Goal: Task Accomplishment & Management: Use online tool/utility

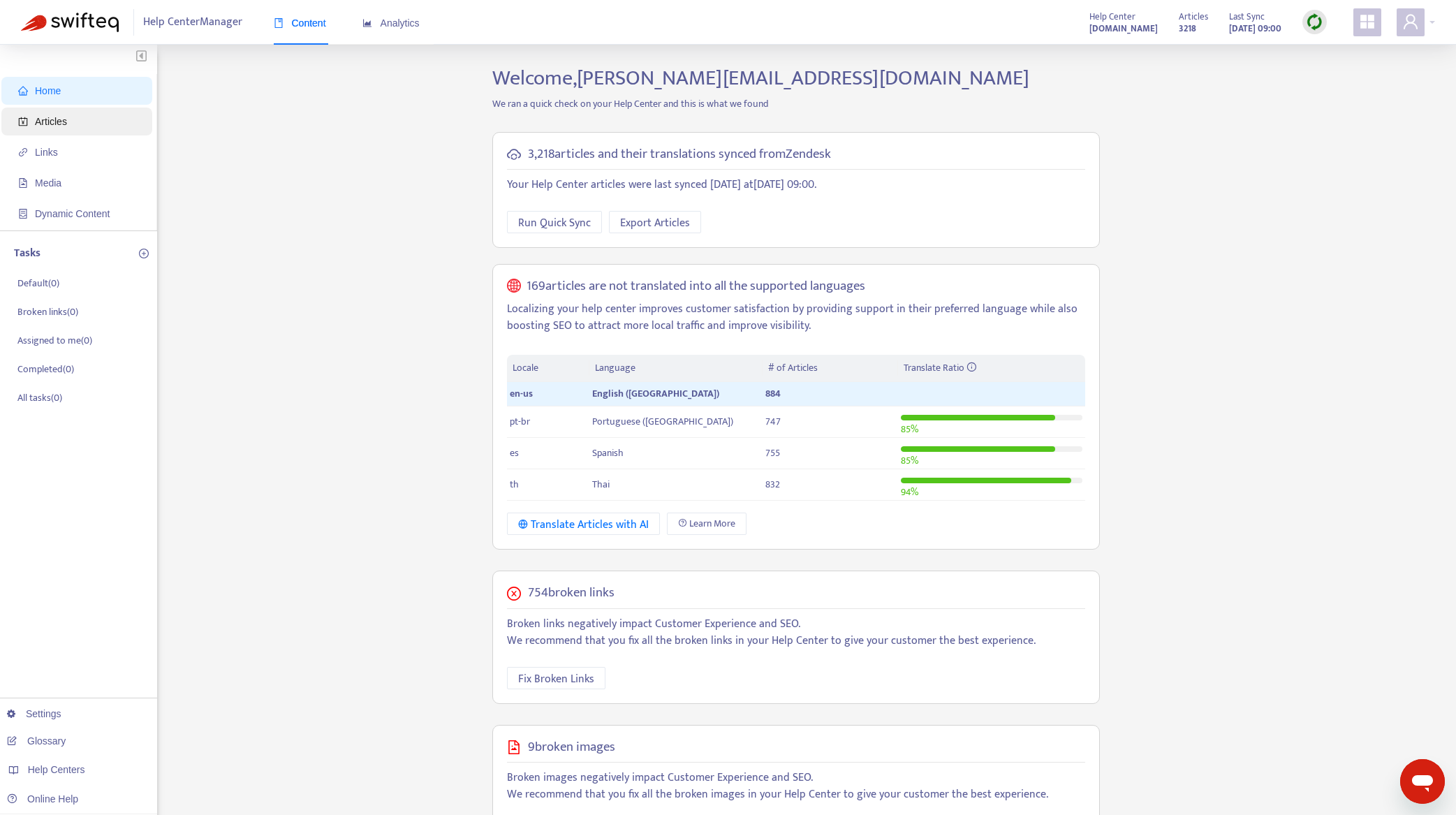
click at [102, 119] on span "Articles" at bounding box center [79, 121] width 123 height 28
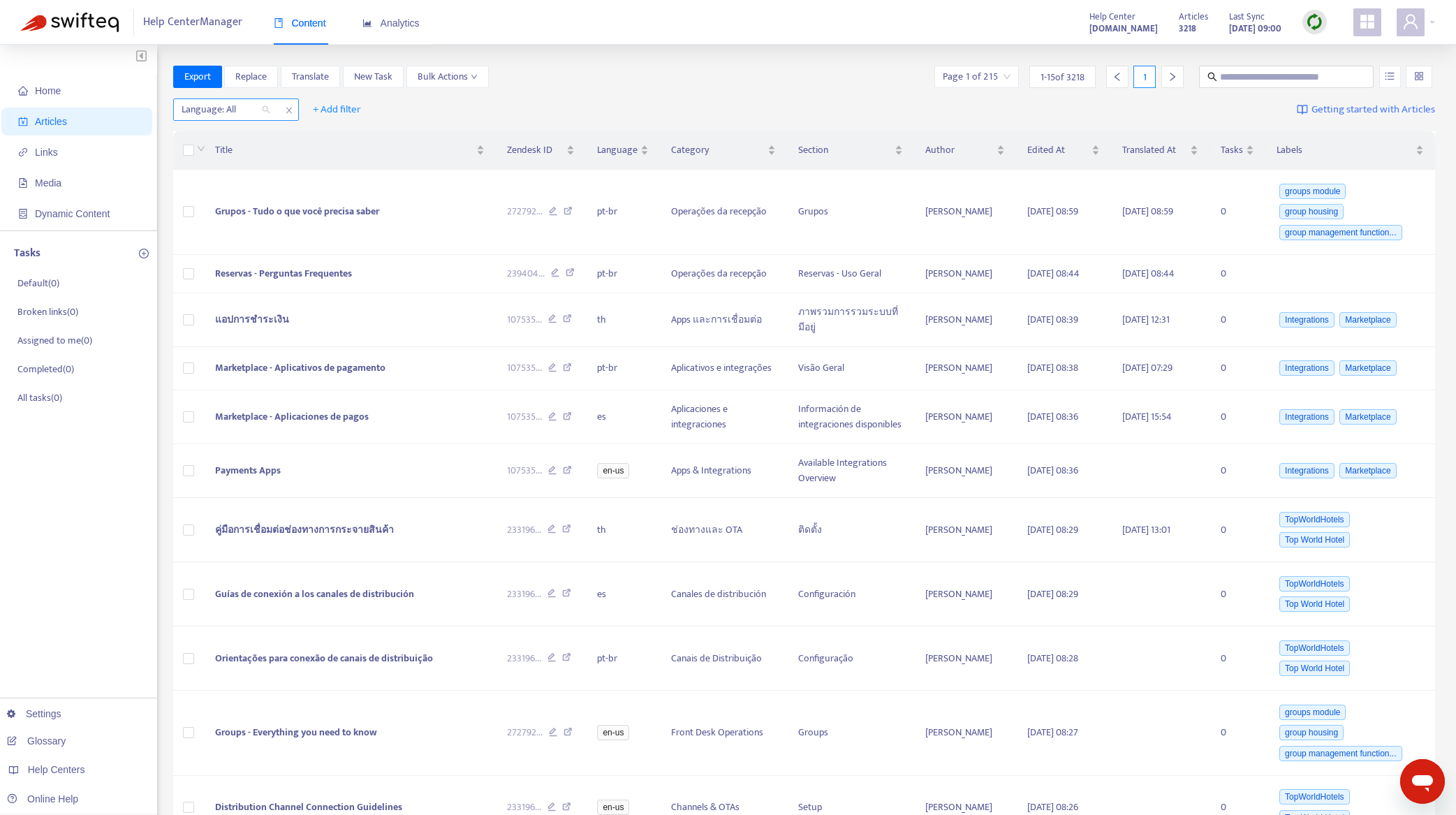
click at [245, 105] on div at bounding box center [219, 110] width 85 height 17
click at [238, 144] on div "en-us" at bounding box center [307, 138] width 260 height 22
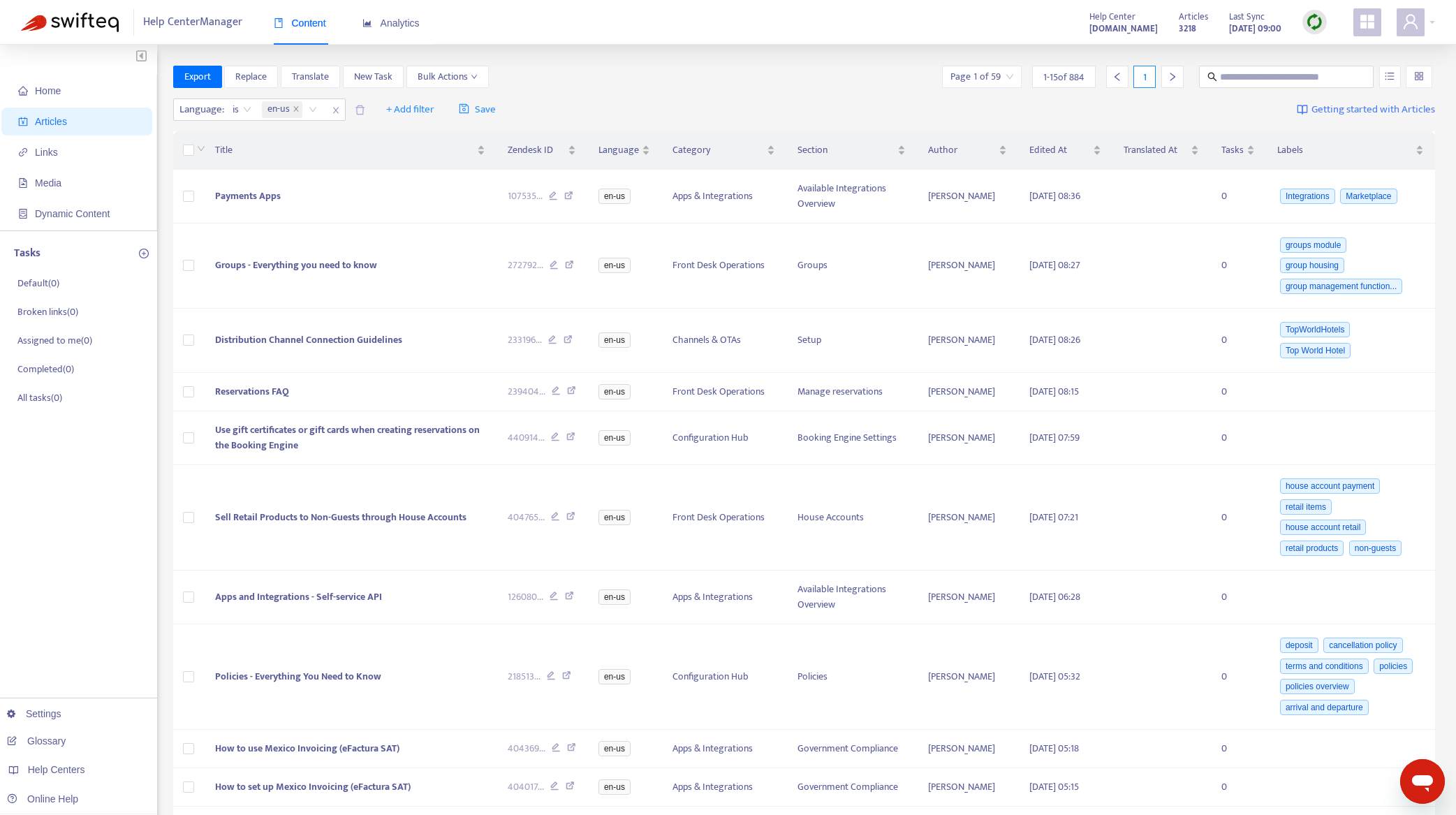
click at [680, 105] on div "Language : is en-us + Add filter Save Getting started with Articles" at bounding box center [804, 110] width 1263 height 32
click at [1311, 26] on img at bounding box center [1314, 22] width 17 height 17
click at [1315, 45] on link "Quick Sync" at bounding box center [1343, 50] width 60 height 16
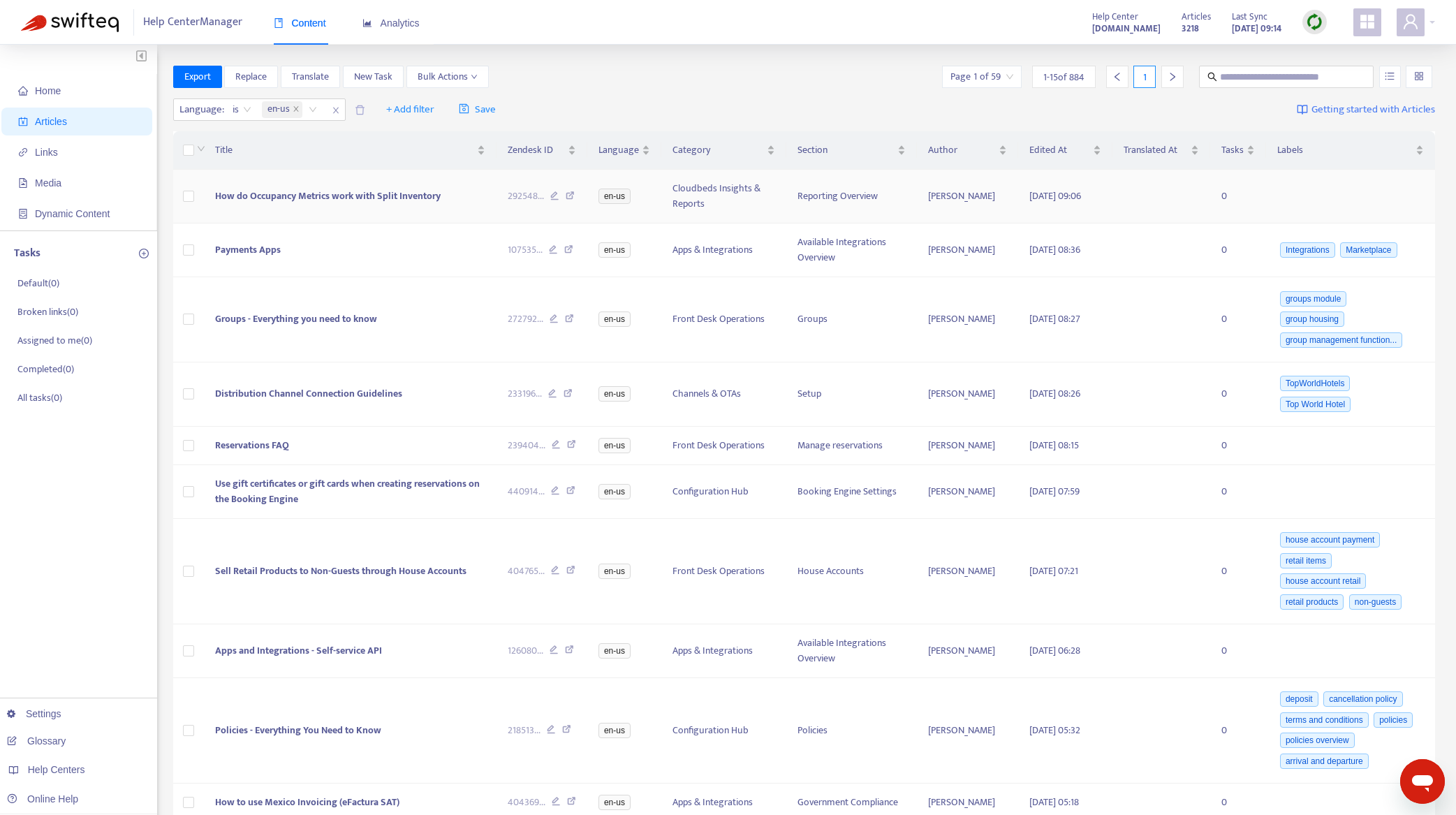
click at [326, 218] on td "How do Occupancy Metrics work with Split Inventory" at bounding box center [350, 196] width 293 height 54
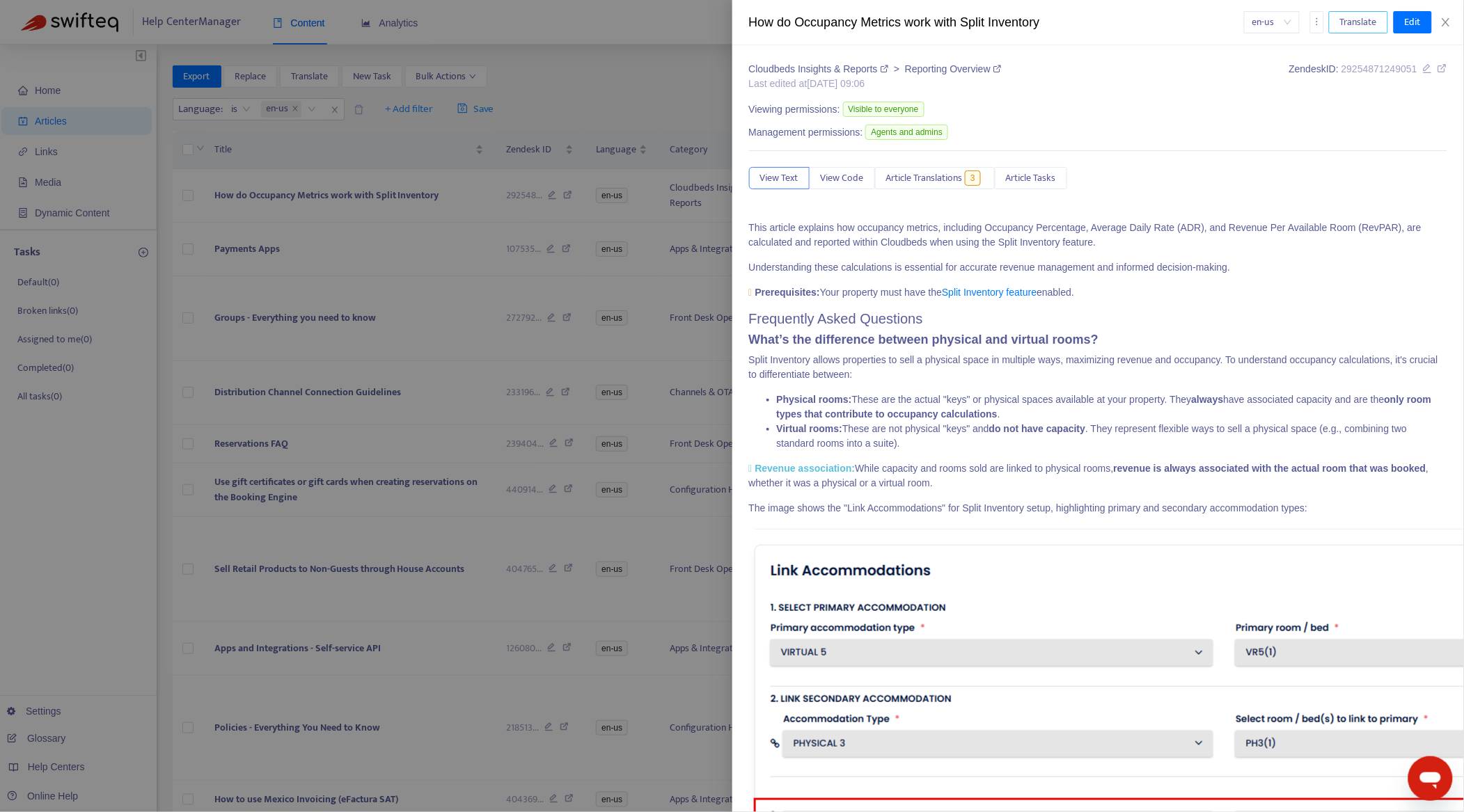
click at [1352, 21] on span "Translate" at bounding box center [1358, 22] width 37 height 15
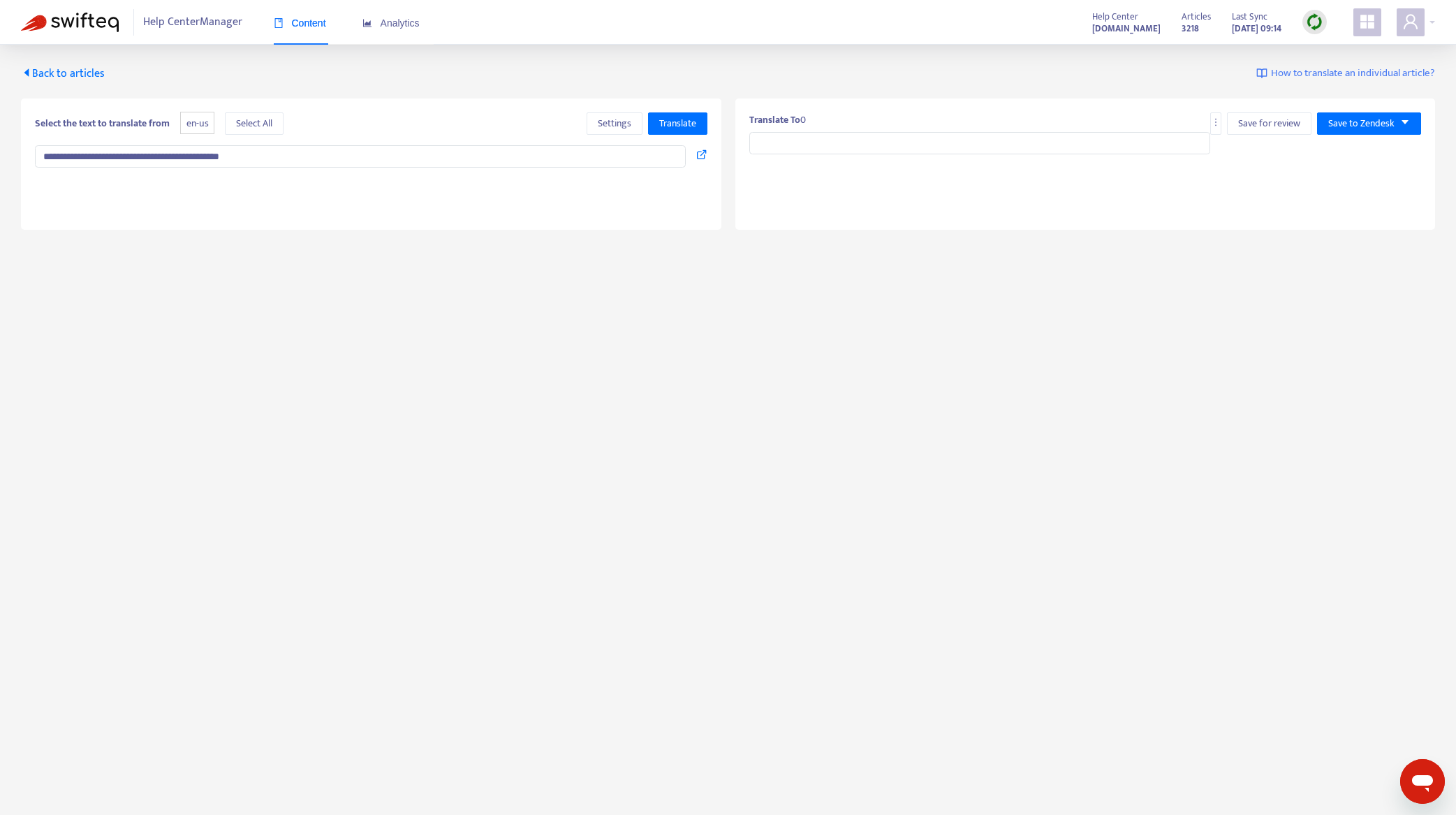
type input "**********"
type textarea "**********"
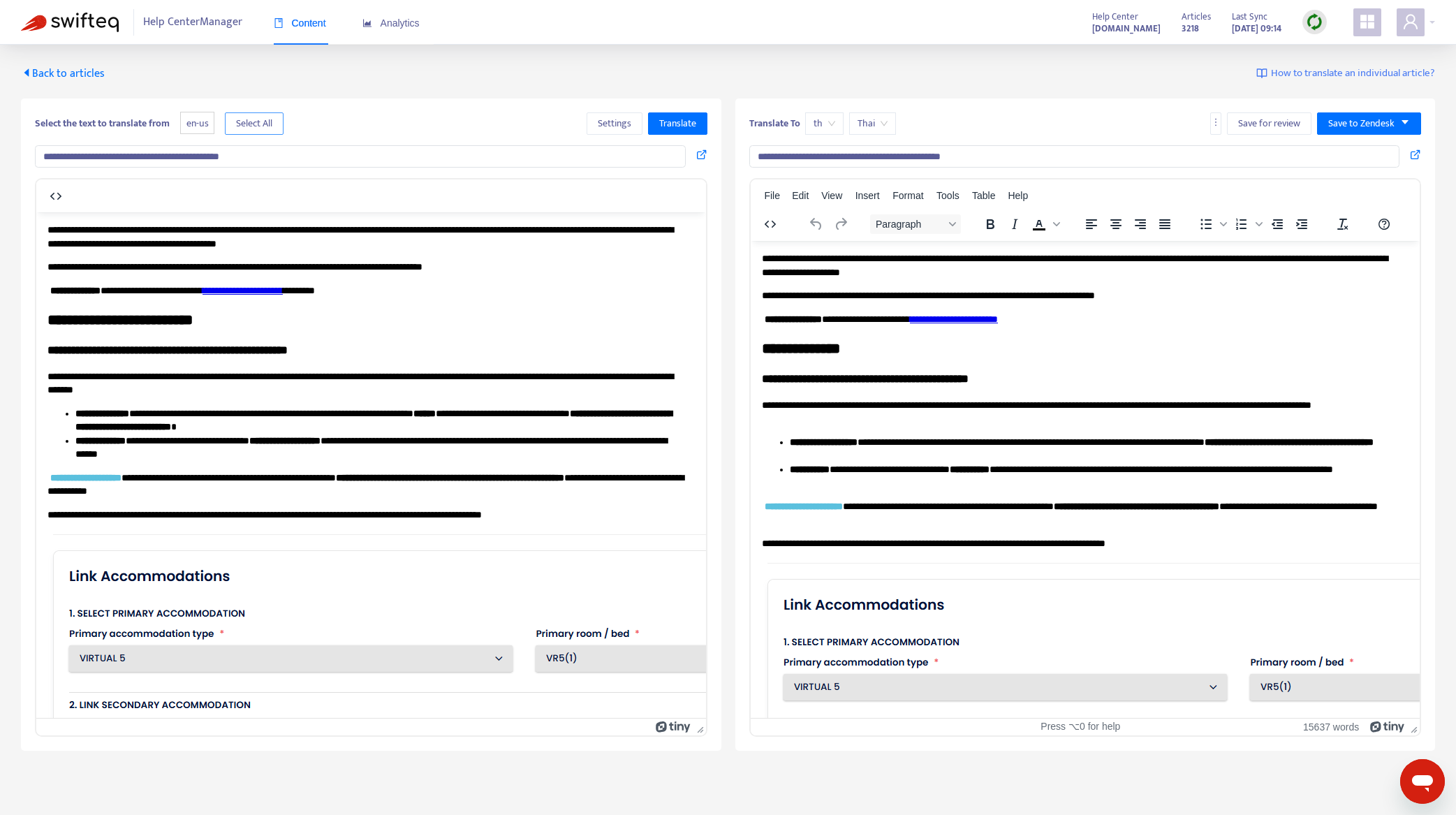
click at [266, 121] on span "Select All" at bounding box center [254, 124] width 37 height 15
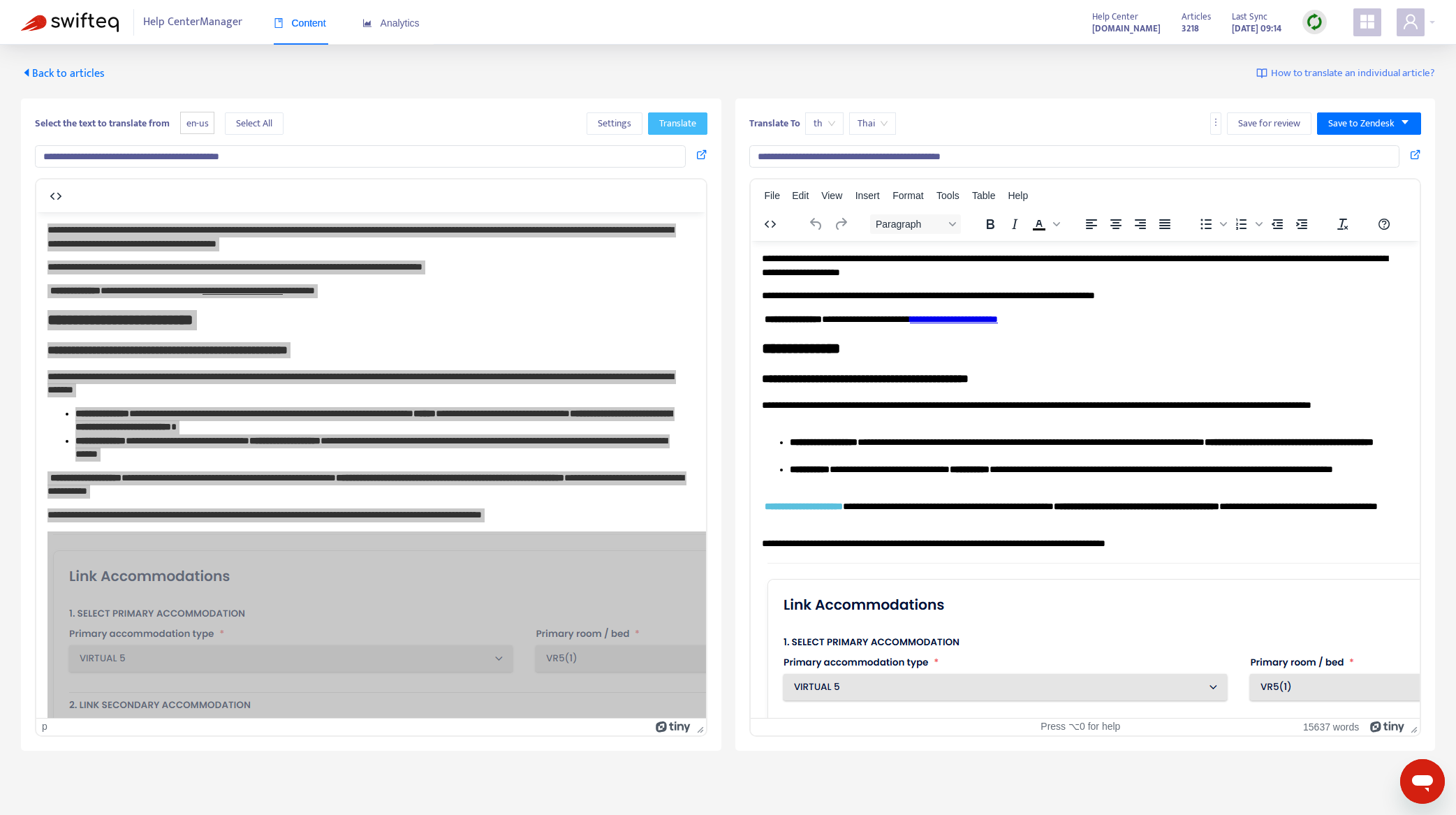
click at [675, 121] on span "Translate" at bounding box center [677, 124] width 37 height 15
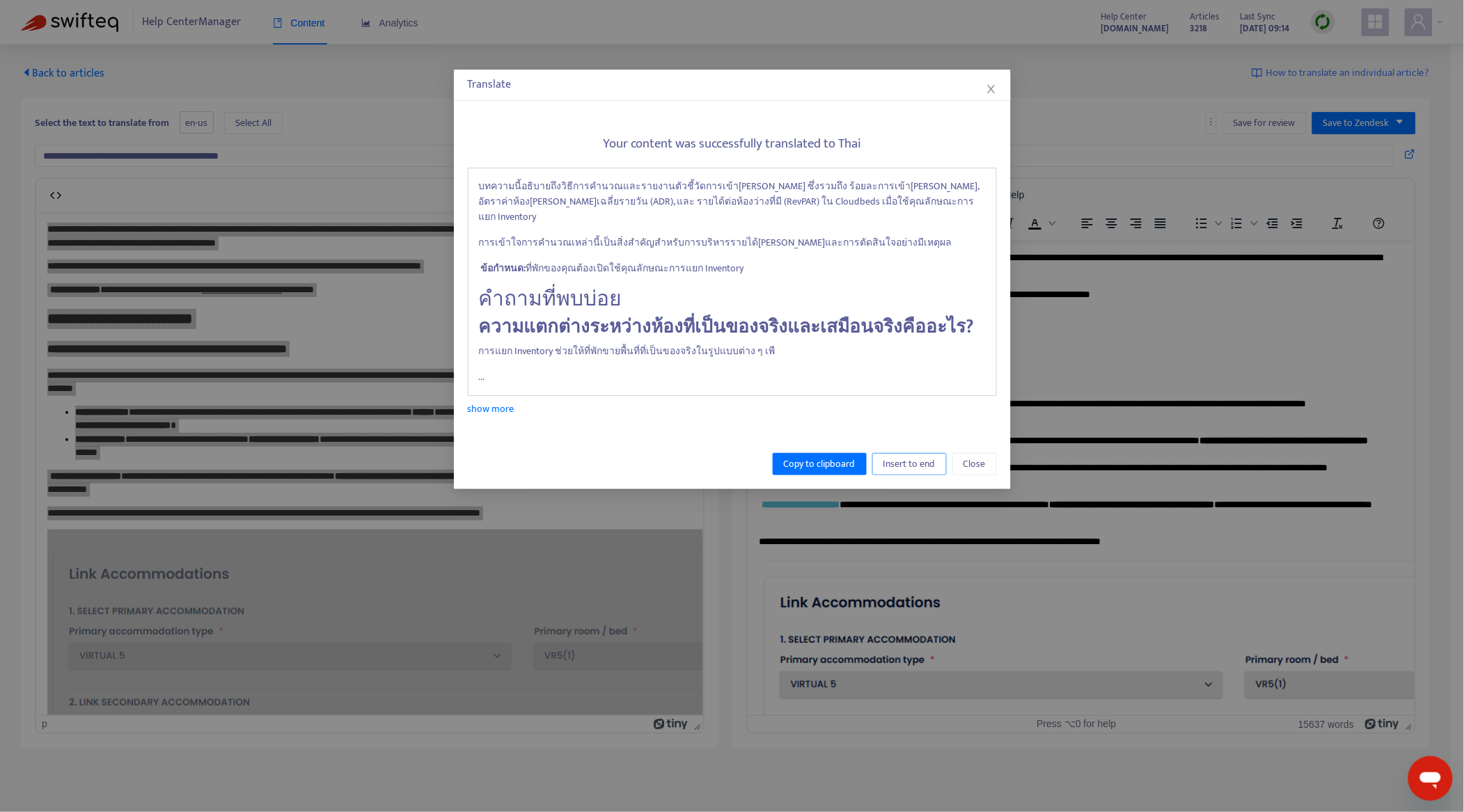
drag, startPoint x: 906, startPoint y: 442, endPoint x: 521, endPoint y: 128, distance: 496.8
click at [906, 456] on span "Insert to end" at bounding box center [909, 464] width 52 height 15
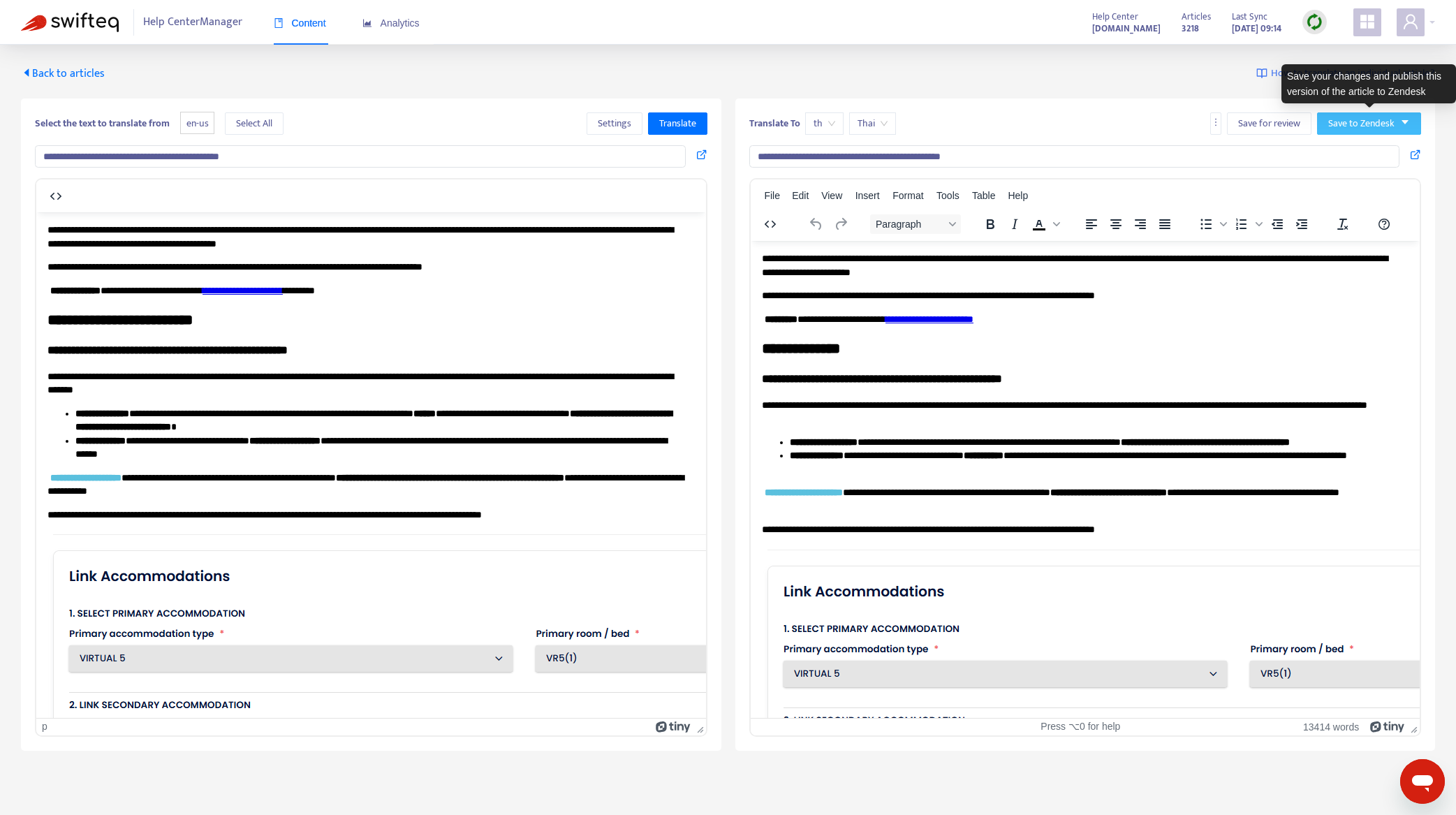
click at [1348, 117] on span "Save to Zendesk" at bounding box center [1361, 124] width 67 height 15
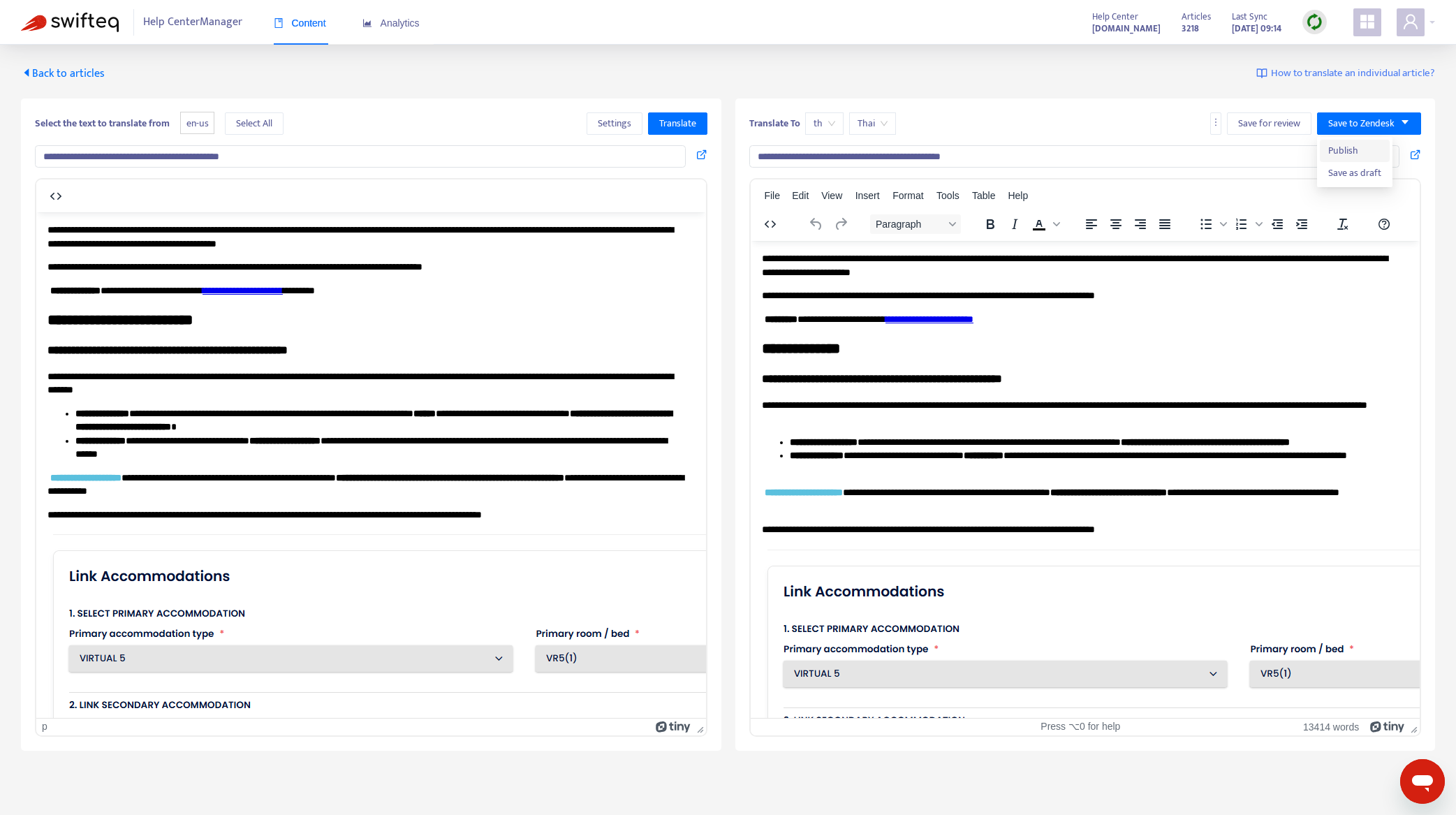
click at [1355, 150] on span "Publish" at bounding box center [1354, 151] width 53 height 15
